Goal: Check status

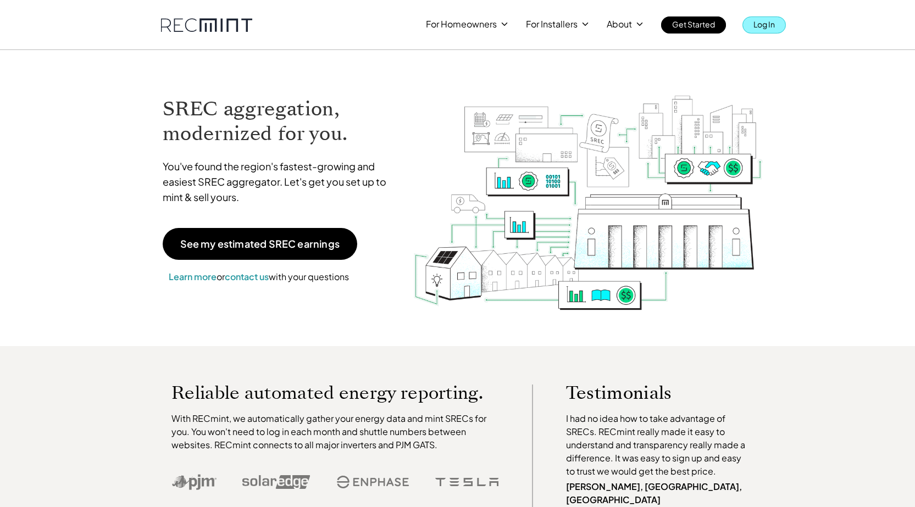
click at [761, 25] on p "Log In" at bounding box center [763, 23] width 21 height 15
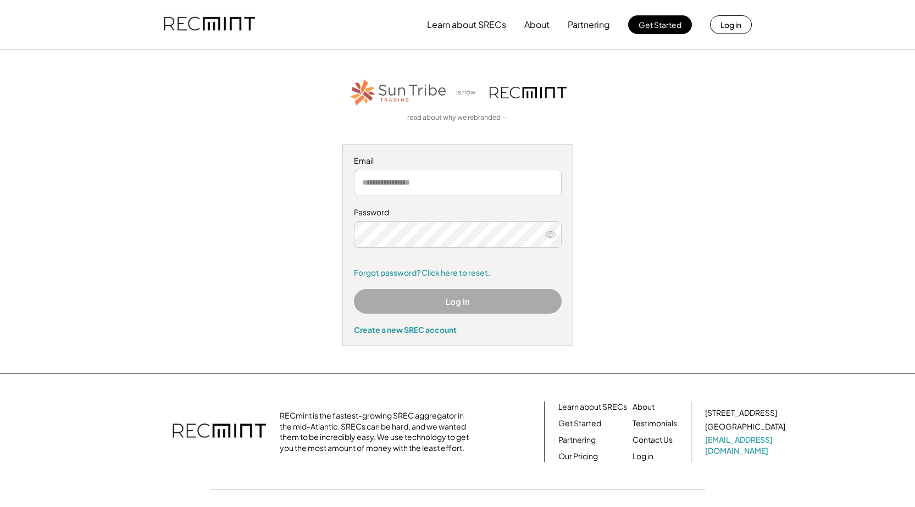
type input "**********"
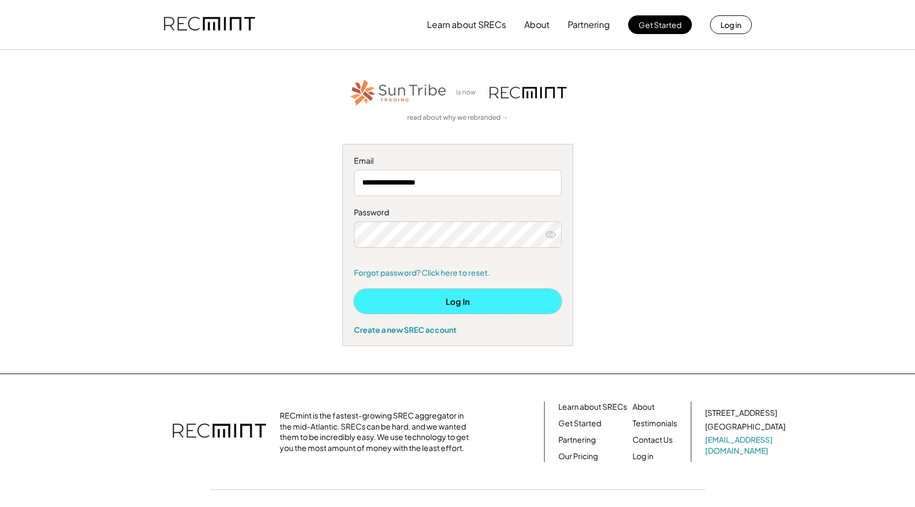
click at [464, 309] on button "Log In" at bounding box center [458, 301] width 208 height 25
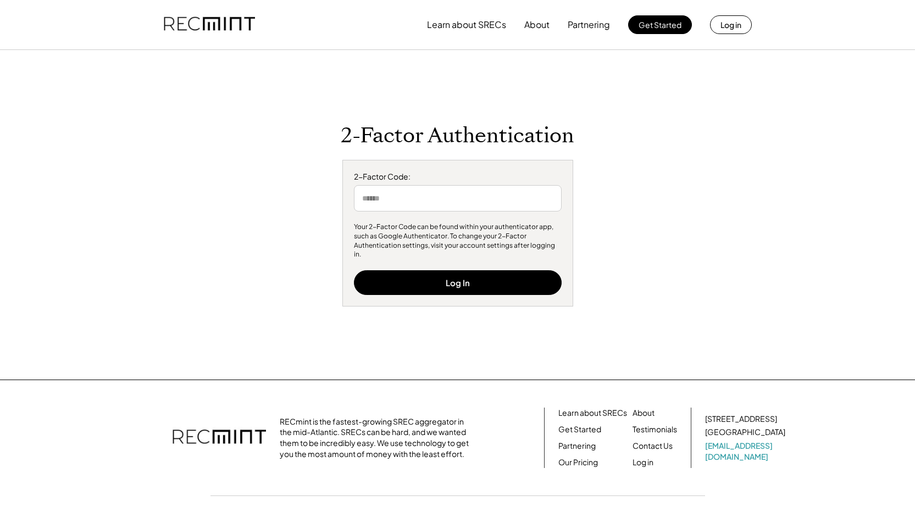
click at [438, 205] on input "input" at bounding box center [458, 198] width 208 height 26
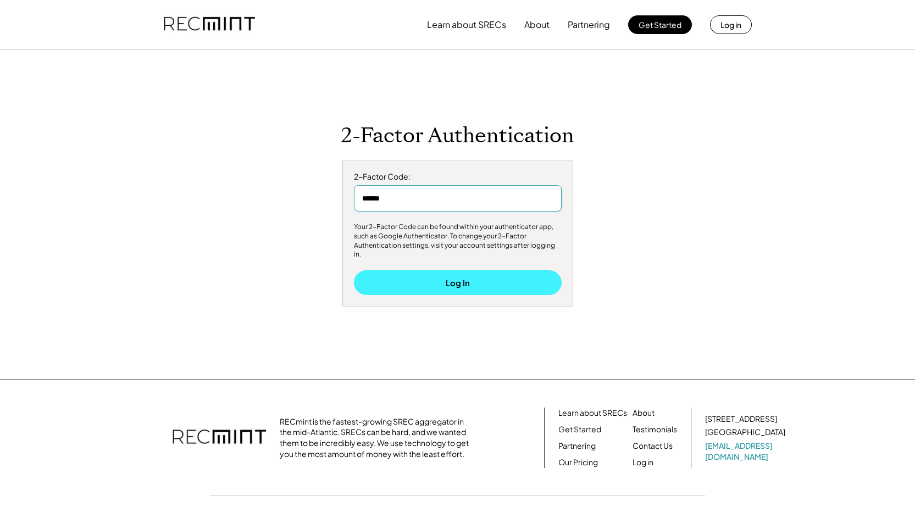
type input "******"
click at [453, 280] on button "Log In" at bounding box center [458, 282] width 208 height 25
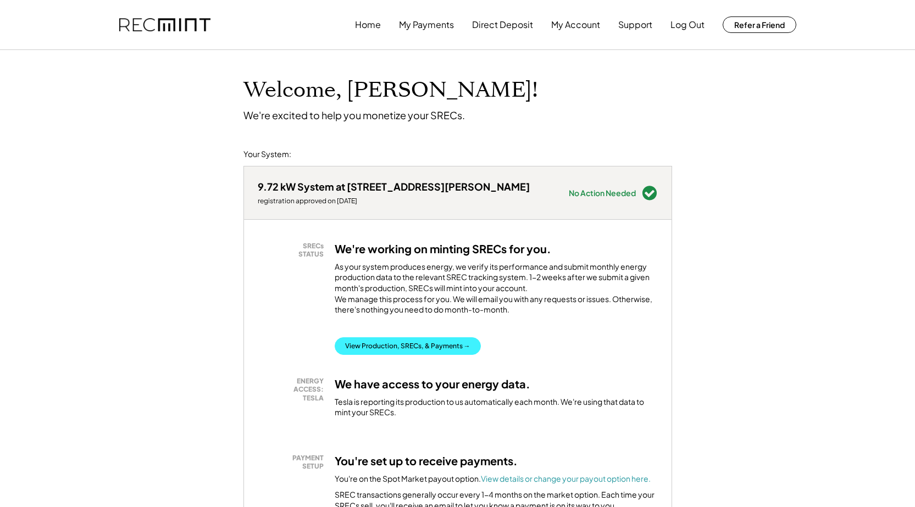
click at [449, 353] on button "View Production, SRECs, & Payments →" at bounding box center [408, 346] width 146 height 18
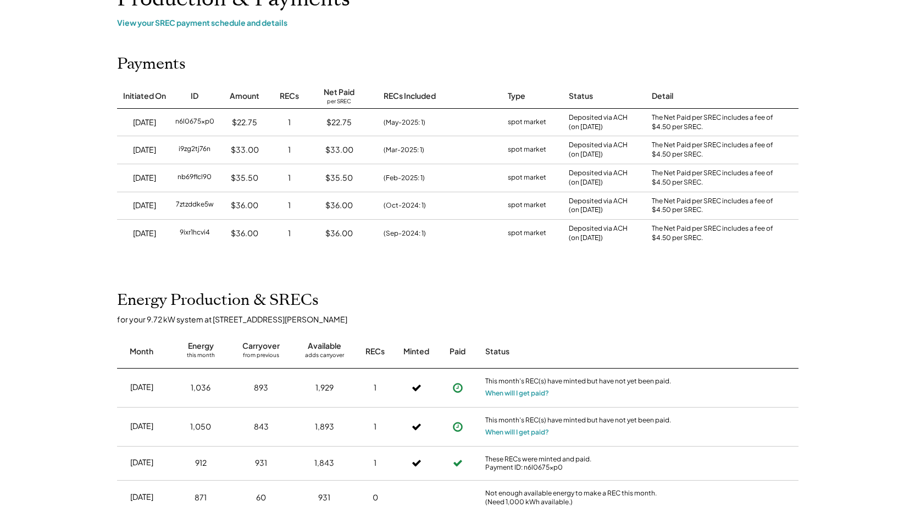
scroll to position [110, 0]
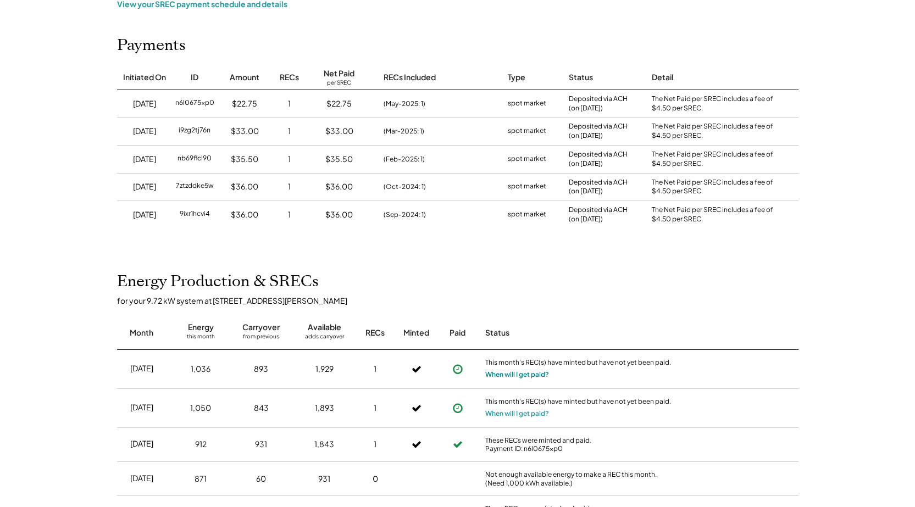
click at [533, 374] on button "When will I get paid?" at bounding box center [517, 374] width 64 height 11
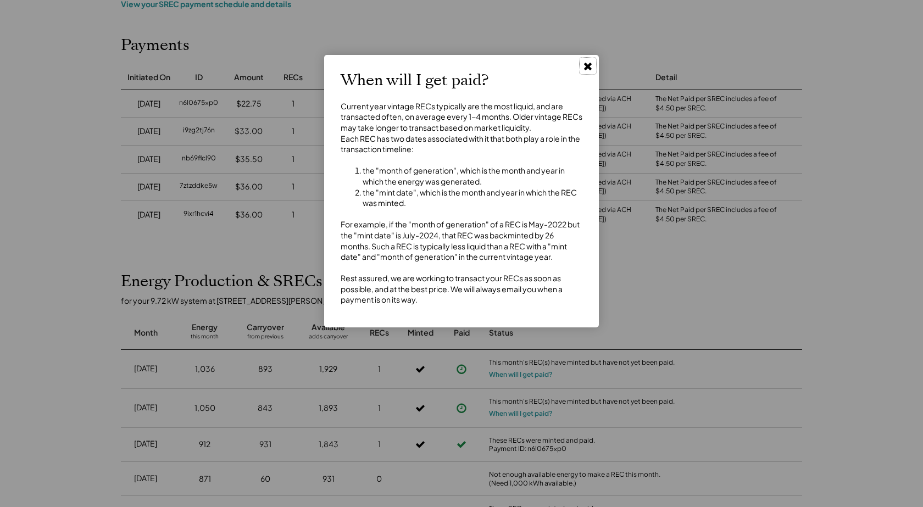
click at [583, 62] on icon at bounding box center [587, 65] width 11 height 11
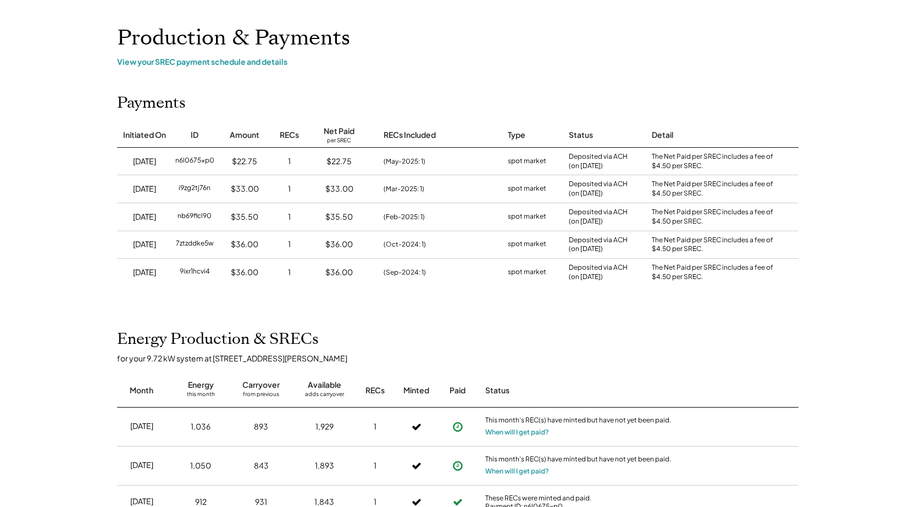
scroll to position [0, 0]
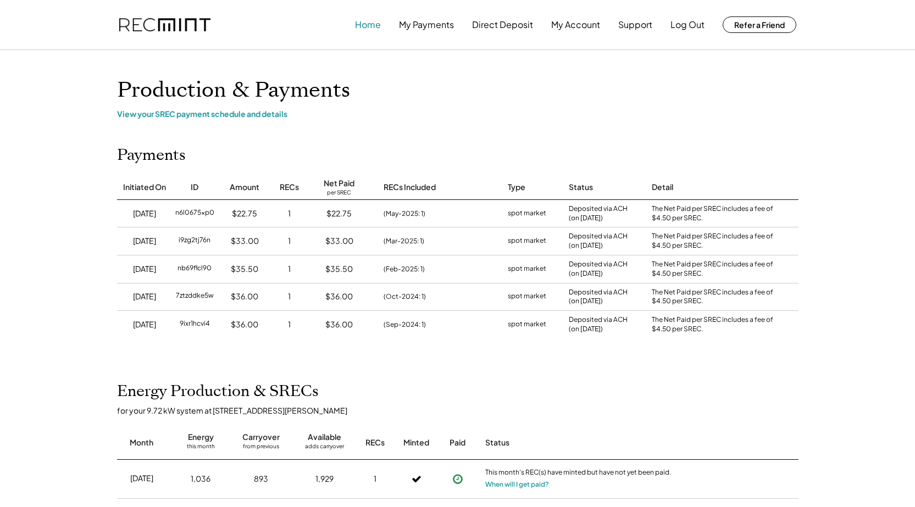
click at [366, 23] on button "Home" at bounding box center [368, 25] width 26 height 22
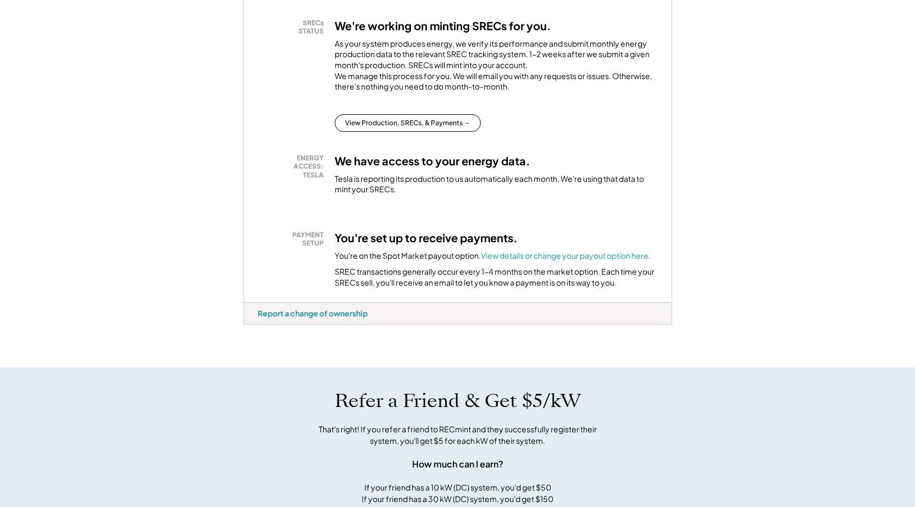
scroll to position [220, 0]
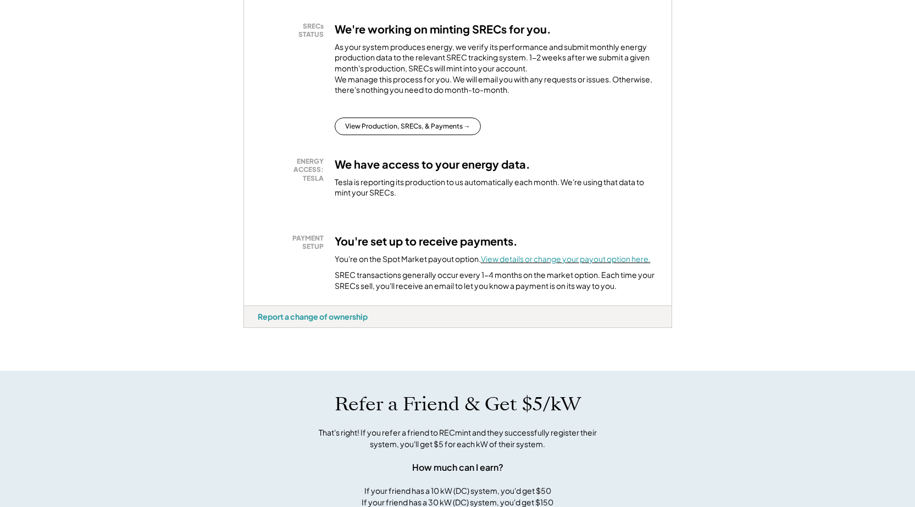
click at [617, 264] on font "View details or change your payout option here." at bounding box center [566, 259] width 170 height 10
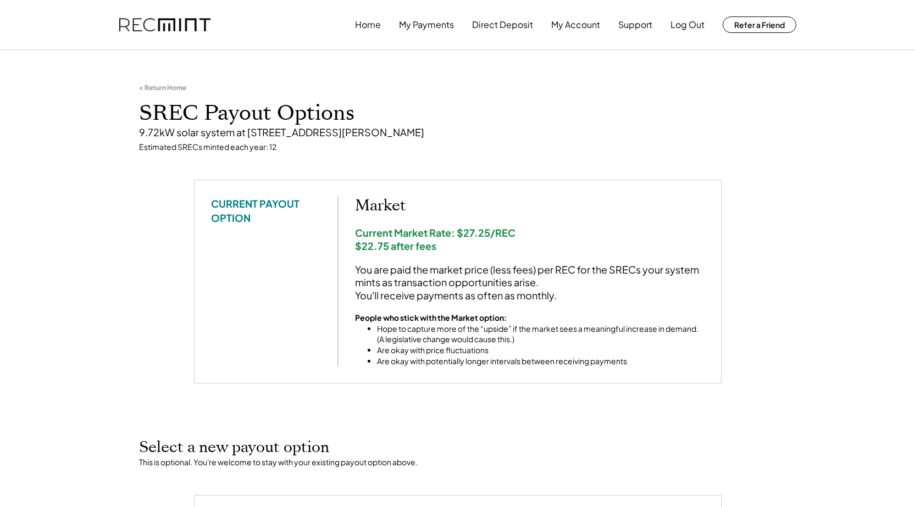
click at [157, 23] on img at bounding box center [164, 25] width 91 height 14
